Goal: Check status: Check status

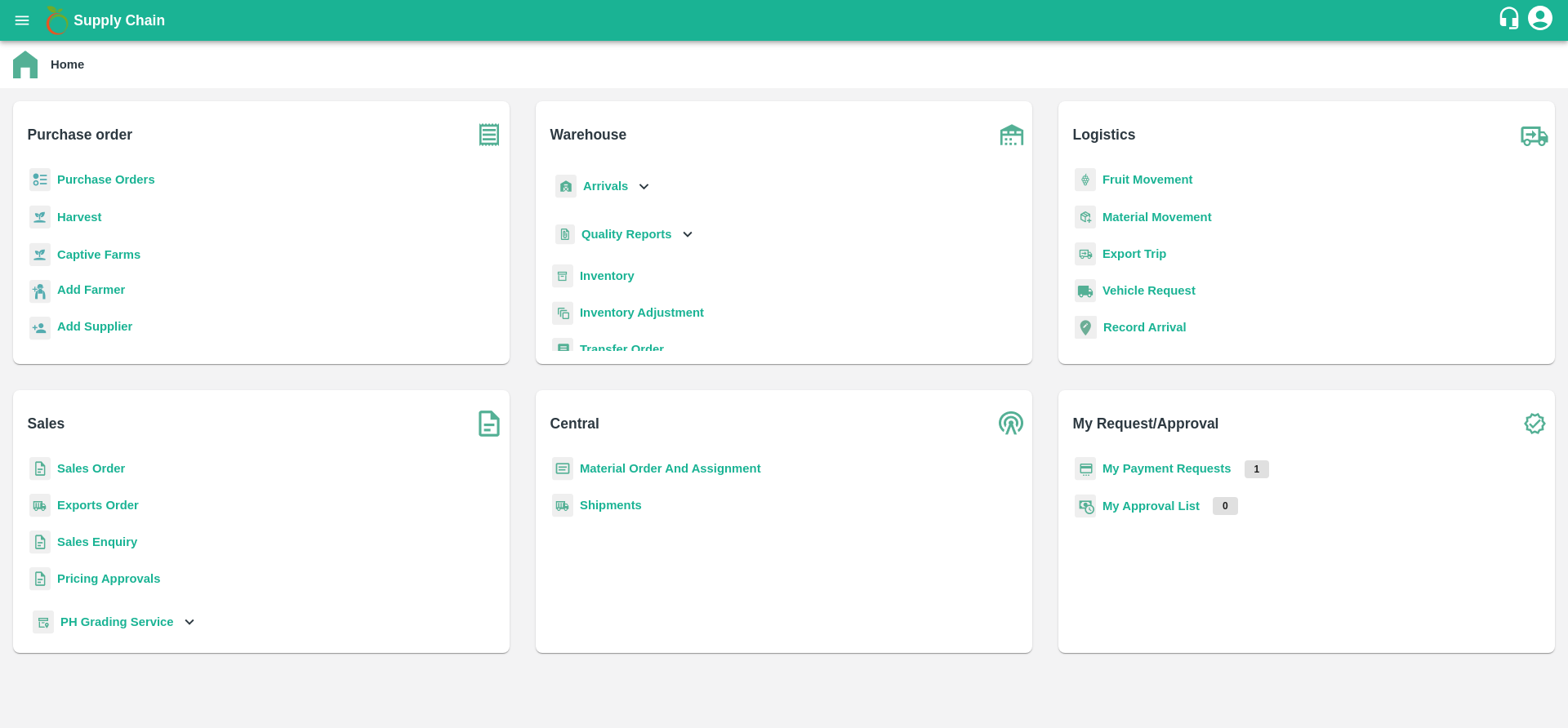
click at [127, 176] on b "Purchase Orders" at bounding box center [106, 180] width 98 height 13
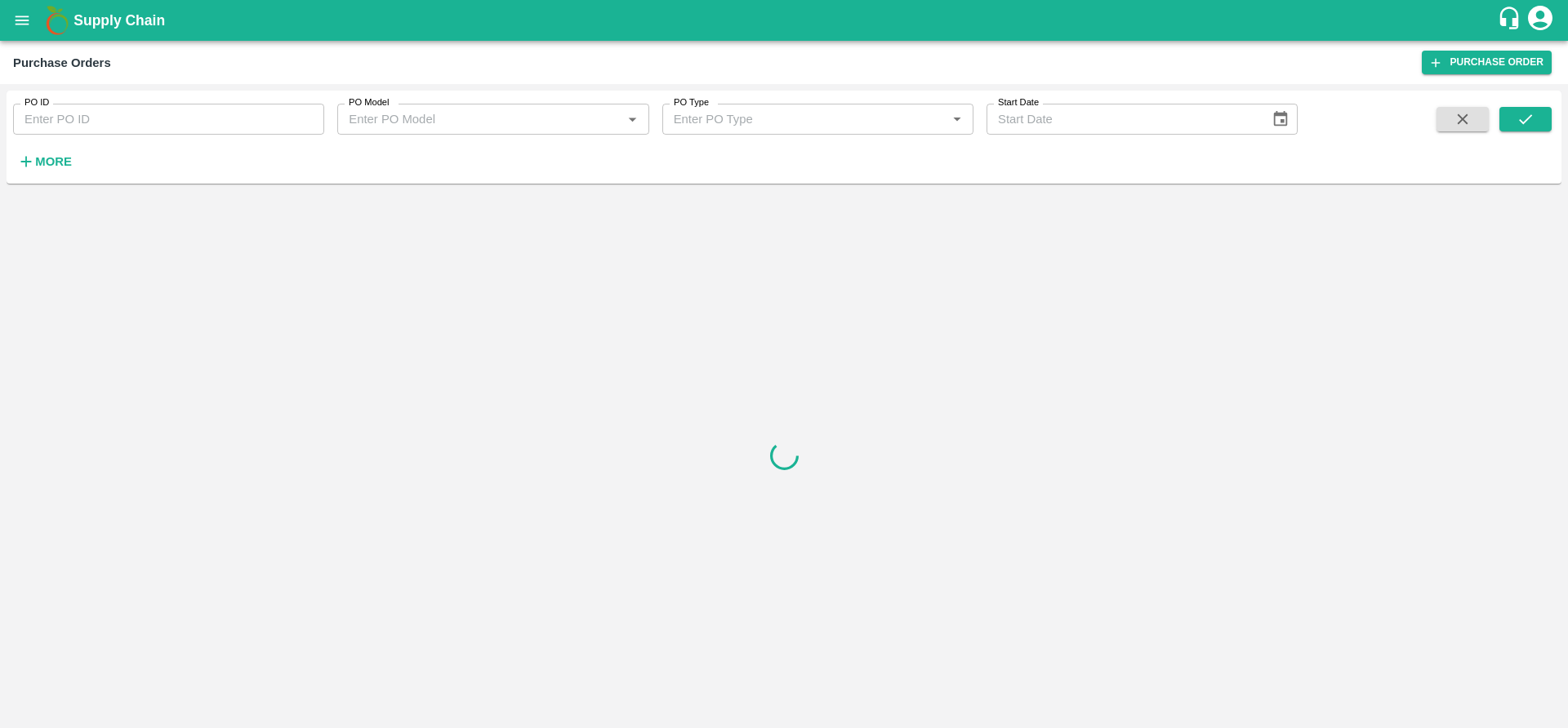
click at [223, 118] on input "PO ID" at bounding box center [169, 118] width 311 height 31
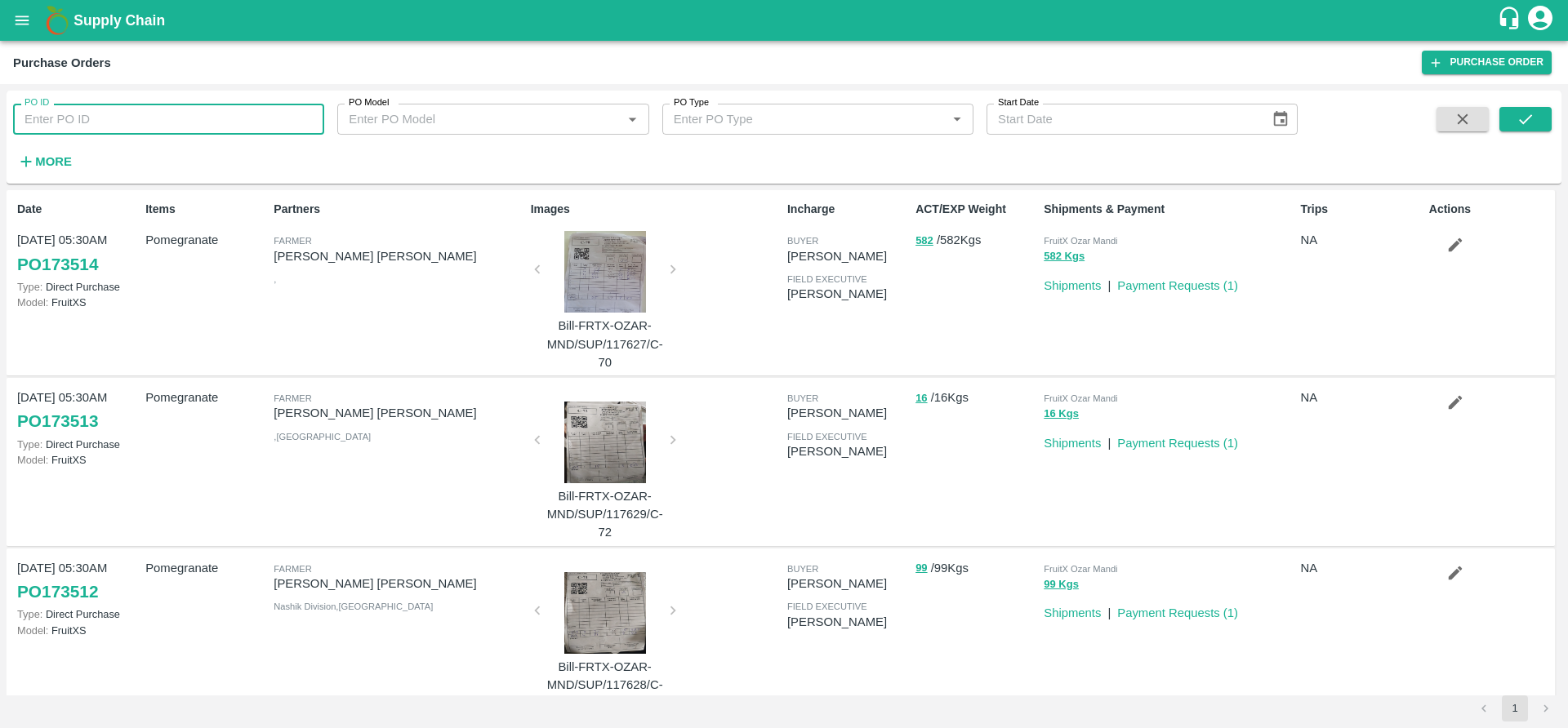
paste input "149138"
type input "149138"
click at [1531, 117] on icon "submit" at bounding box center [1525, 118] width 18 height 18
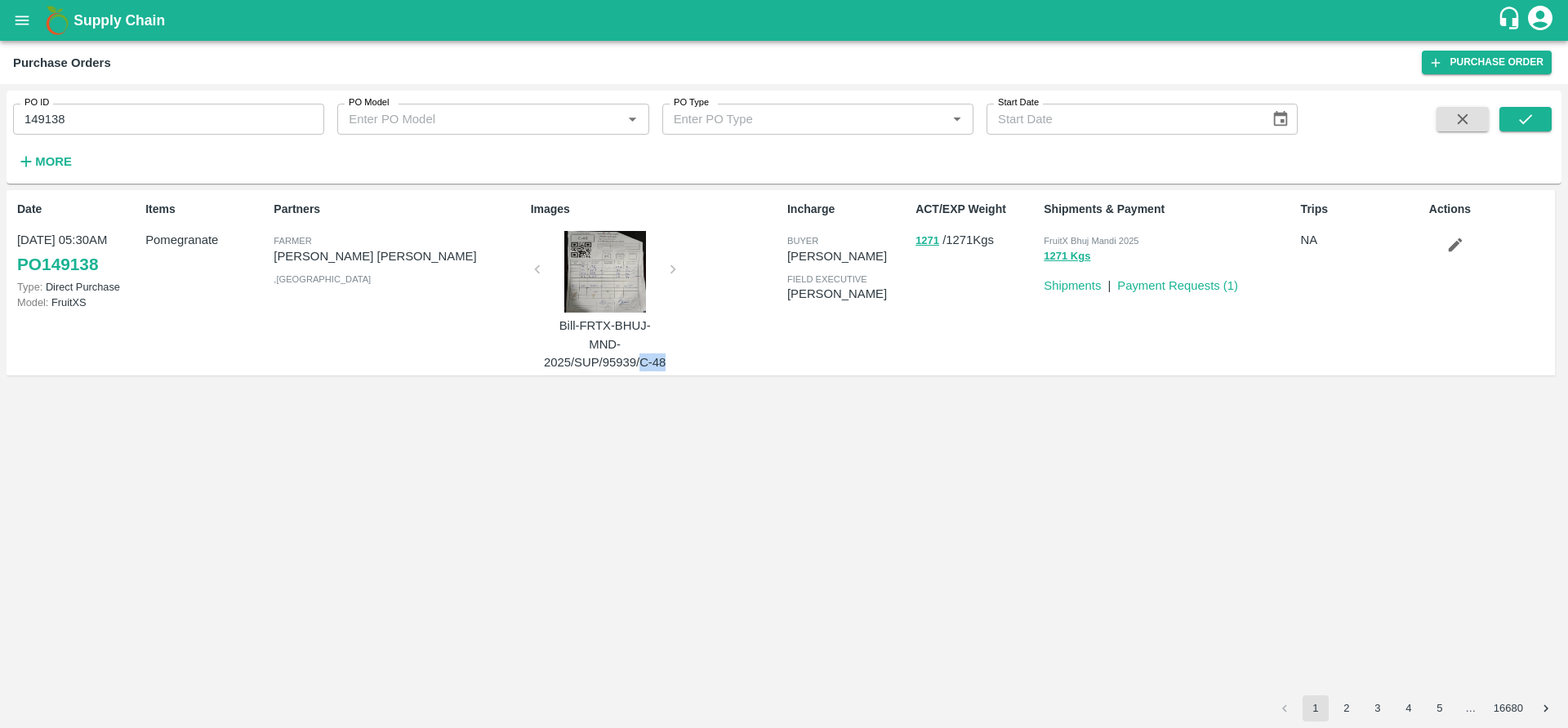
copy p "C-48"
drag, startPoint x: 641, startPoint y: 363, endPoint x: 687, endPoint y: 362, distance: 46.0
click at [687, 362] on div "Images Bill-FRTX-BHUJ-MND-2025/SUP/95939/C-48" at bounding box center [652, 282] width 256 height 177
click at [585, 285] on div at bounding box center [606, 271] width 123 height 81
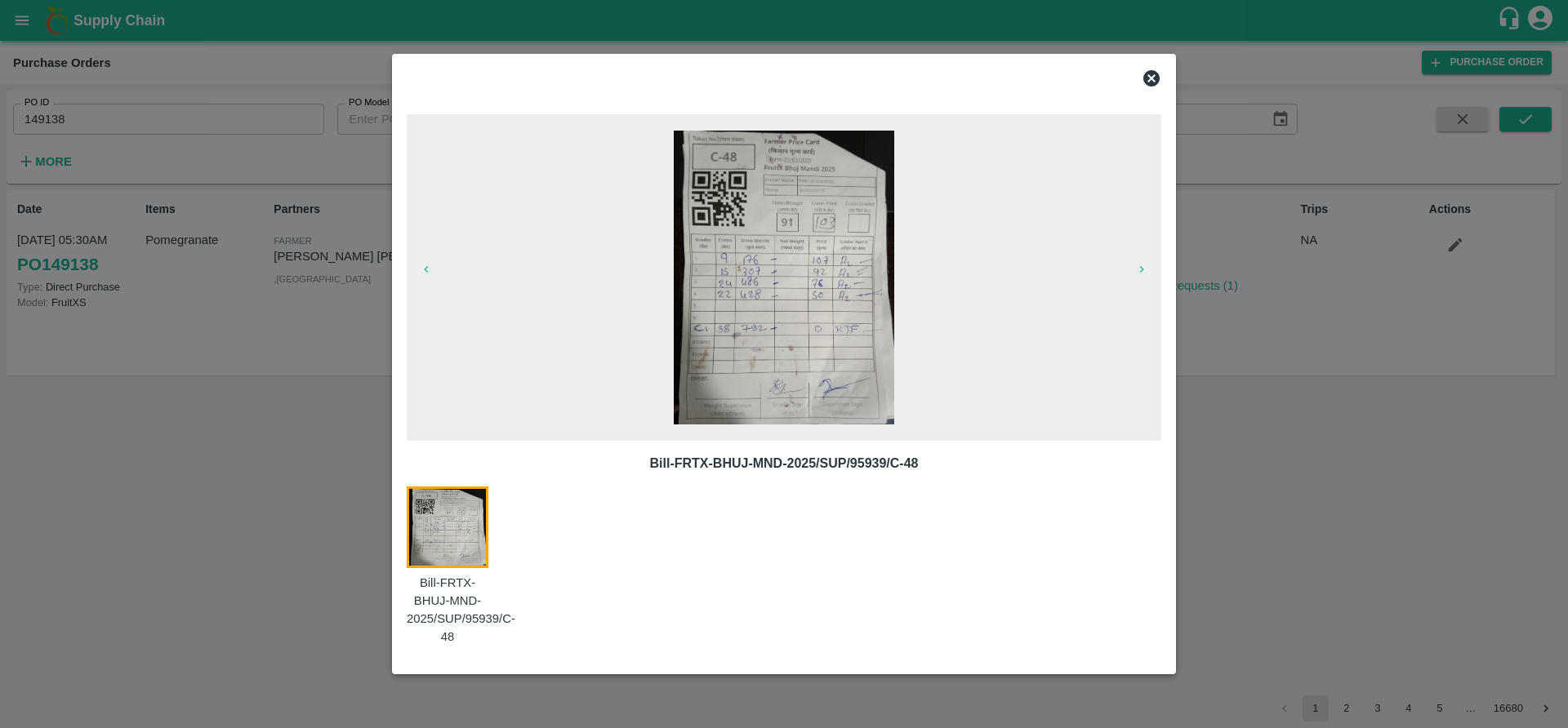
click at [1319, 546] on div at bounding box center [784, 364] width 1568 height 728
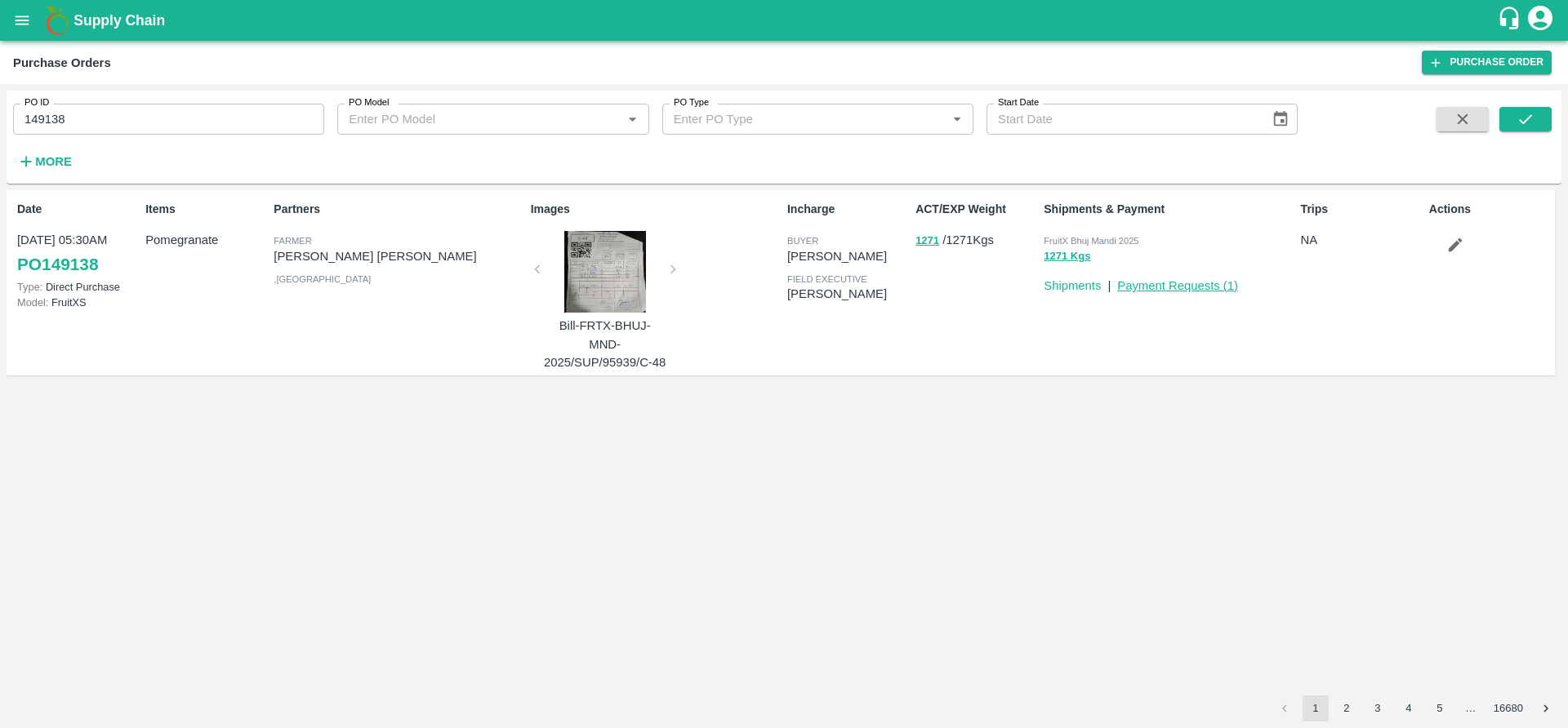
click at [1161, 282] on link "Payment Requests ( 1 )" at bounding box center [1177, 286] width 121 height 13
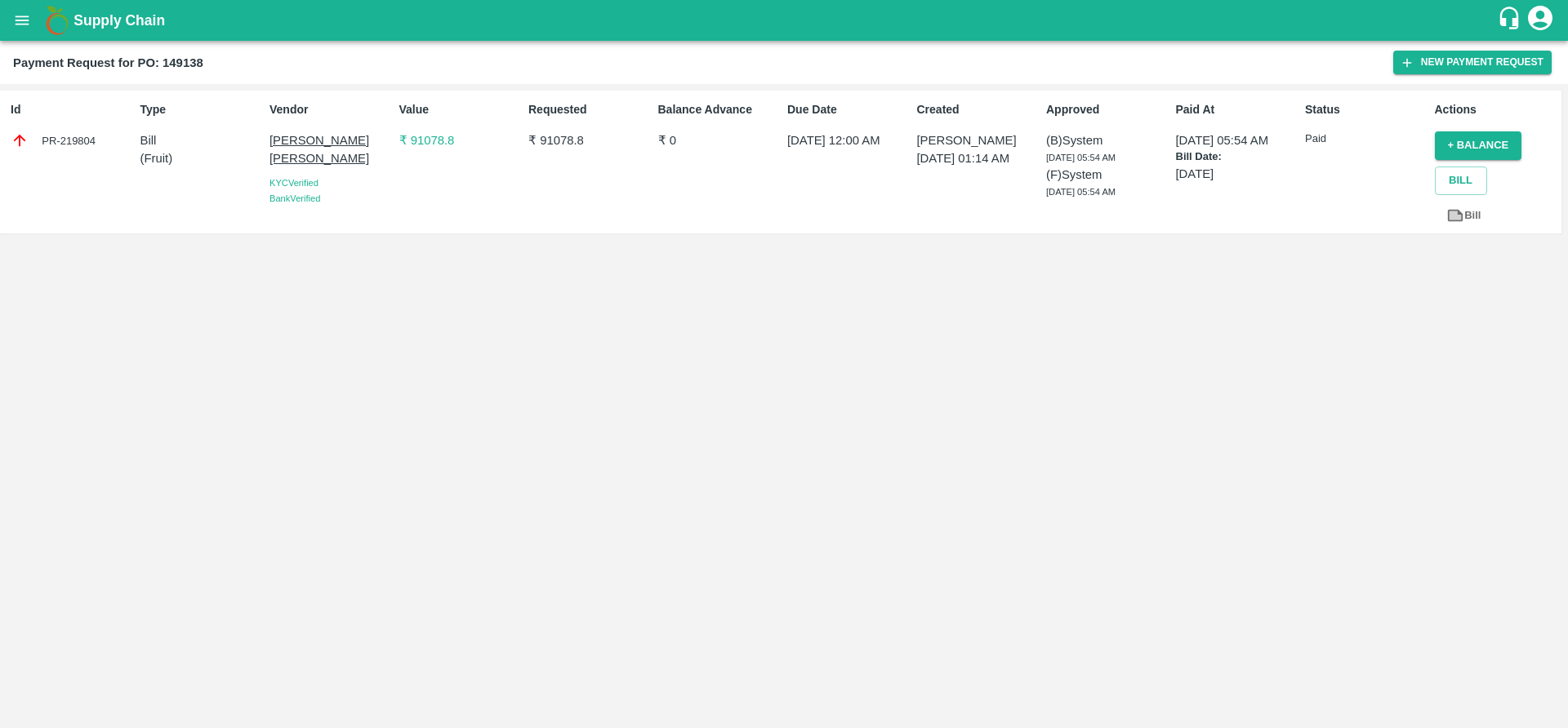
click at [1461, 216] on icon at bounding box center [1455, 215] width 15 height 13
click at [426, 138] on p "₹ 91078.8" at bounding box center [460, 140] width 123 height 18
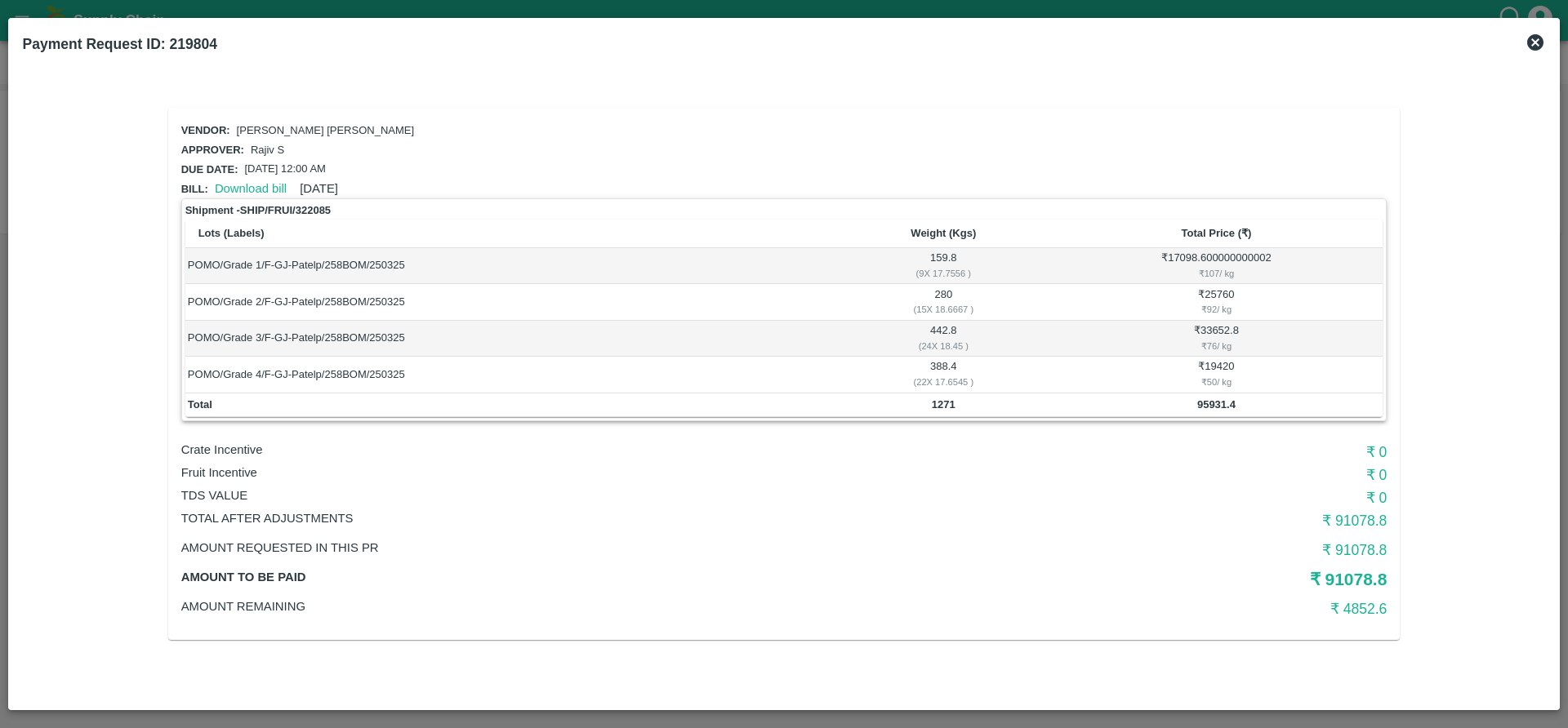
click at [1541, 43] on icon at bounding box center [1534, 42] width 16 height 16
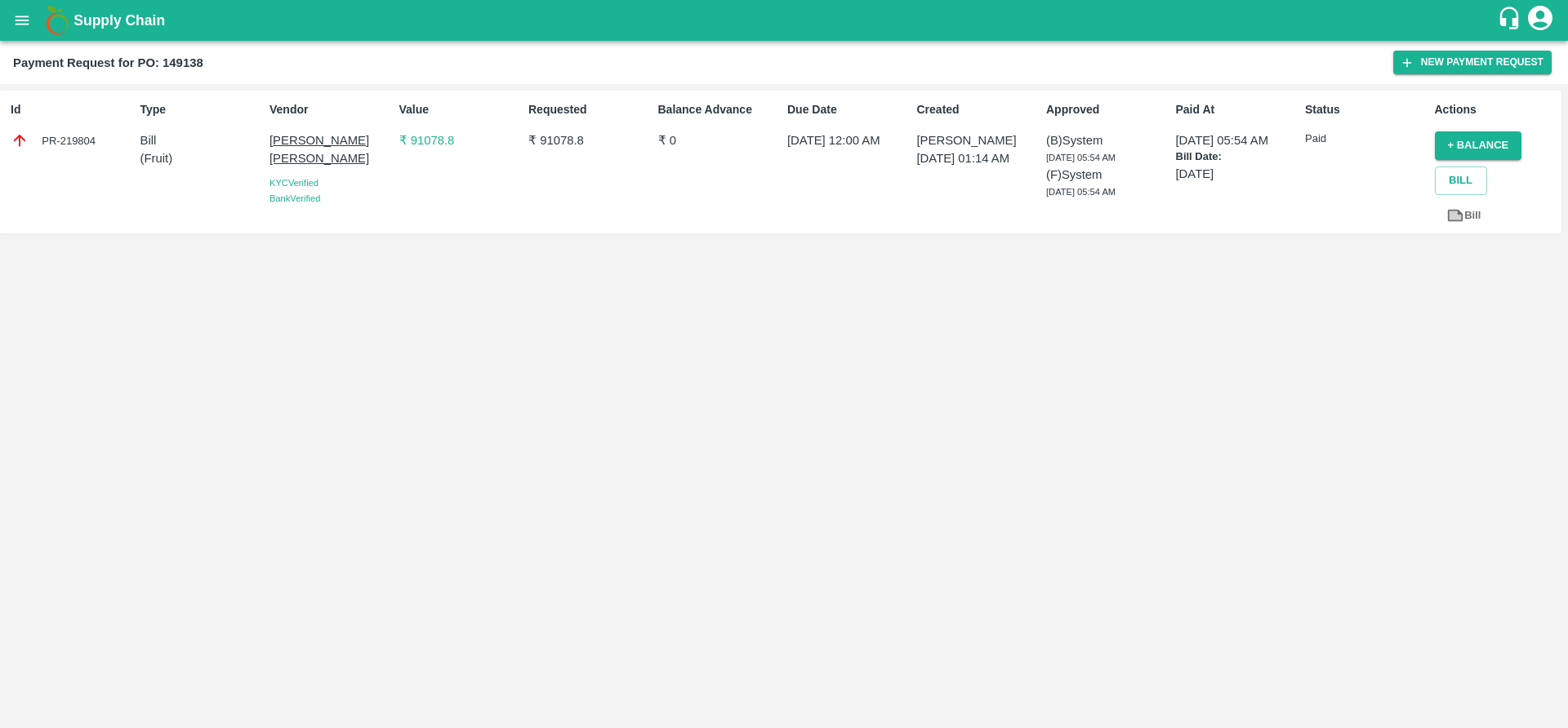
click at [420, 133] on p "₹ 91078.8" at bounding box center [460, 140] width 123 height 18
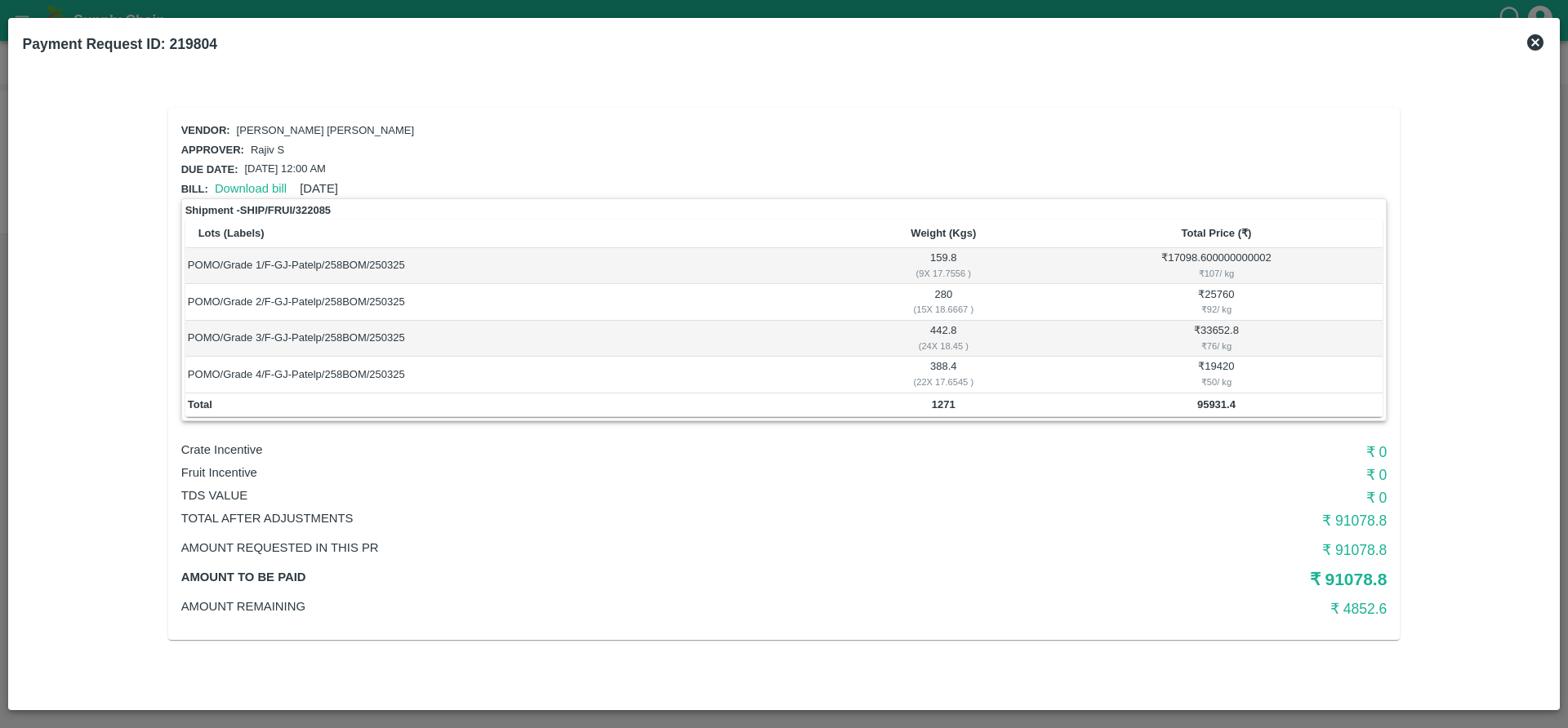
click at [1350, 598] on h6 "₹ 4852.6" at bounding box center [1186, 609] width 401 height 23
click at [1534, 49] on icon at bounding box center [1534, 42] width 16 height 16
